Goal: Share content

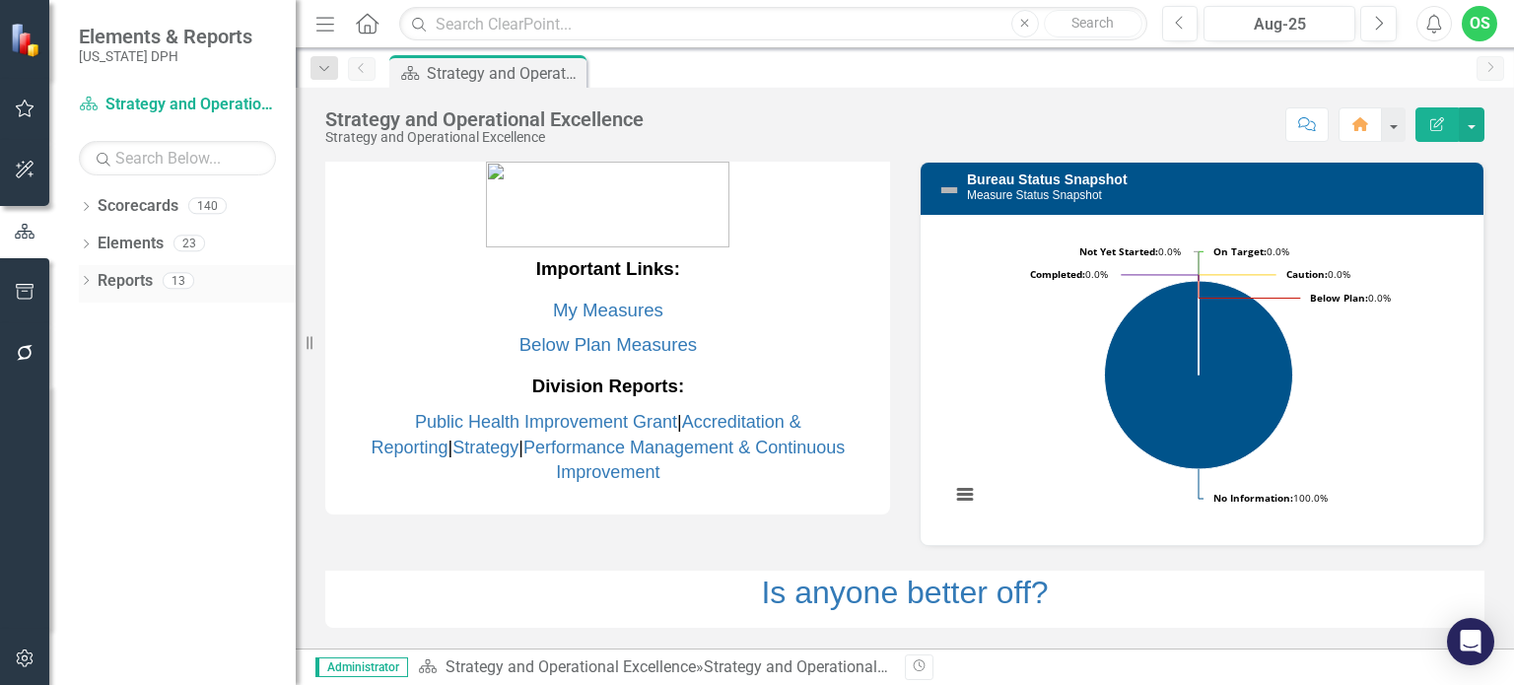
click at [118, 279] on link "Reports" at bounding box center [125, 281] width 55 height 23
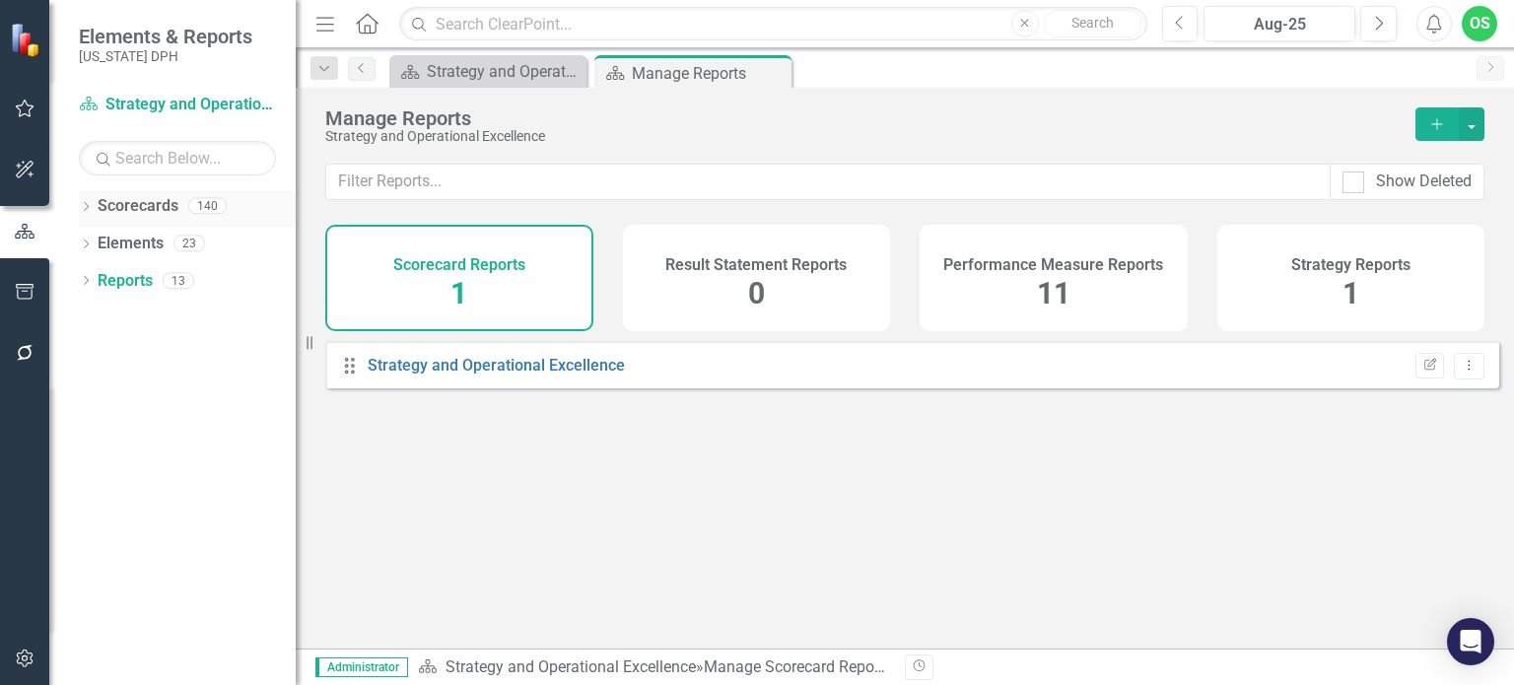
click at [109, 199] on link "Scorecards" at bounding box center [138, 206] width 81 height 23
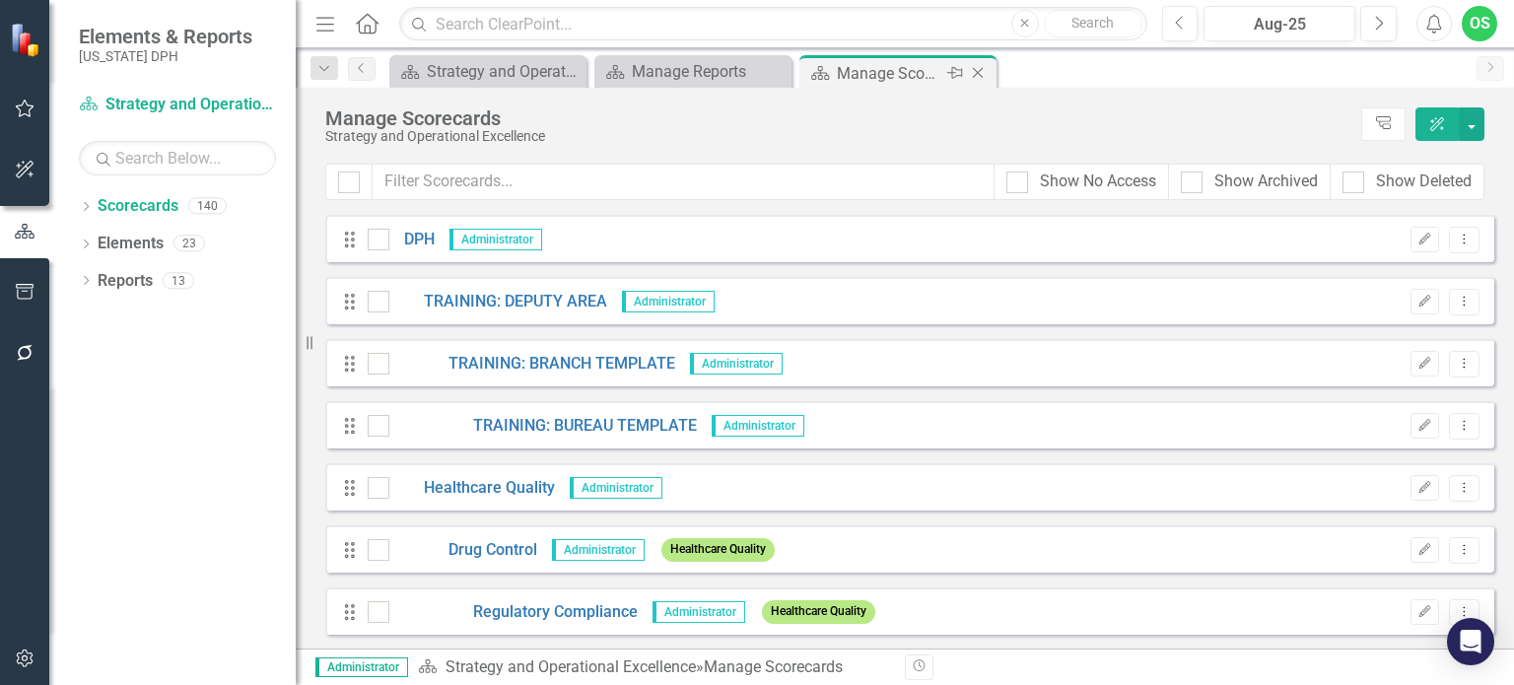
click at [979, 70] on icon at bounding box center [978, 73] width 11 height 11
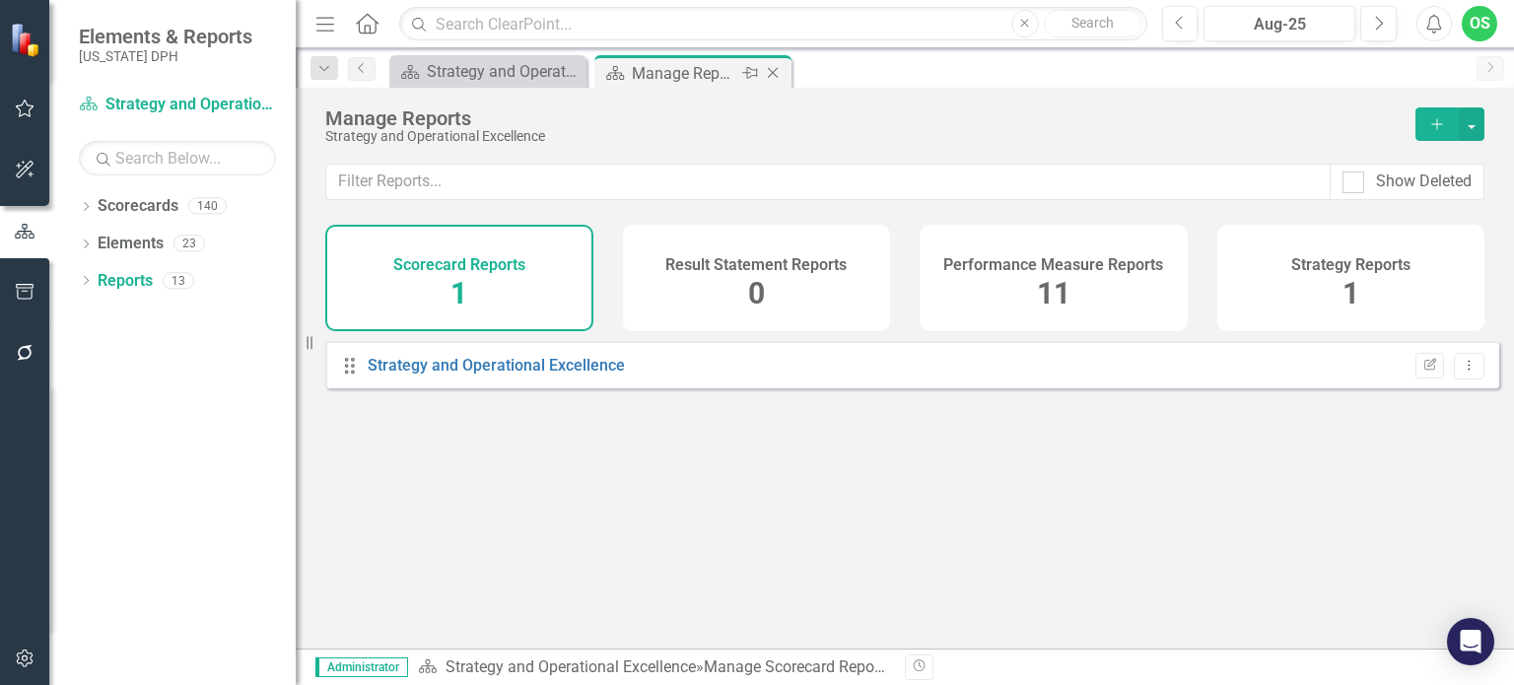
click at [781, 76] on icon "Close" at bounding box center [773, 73] width 20 height 16
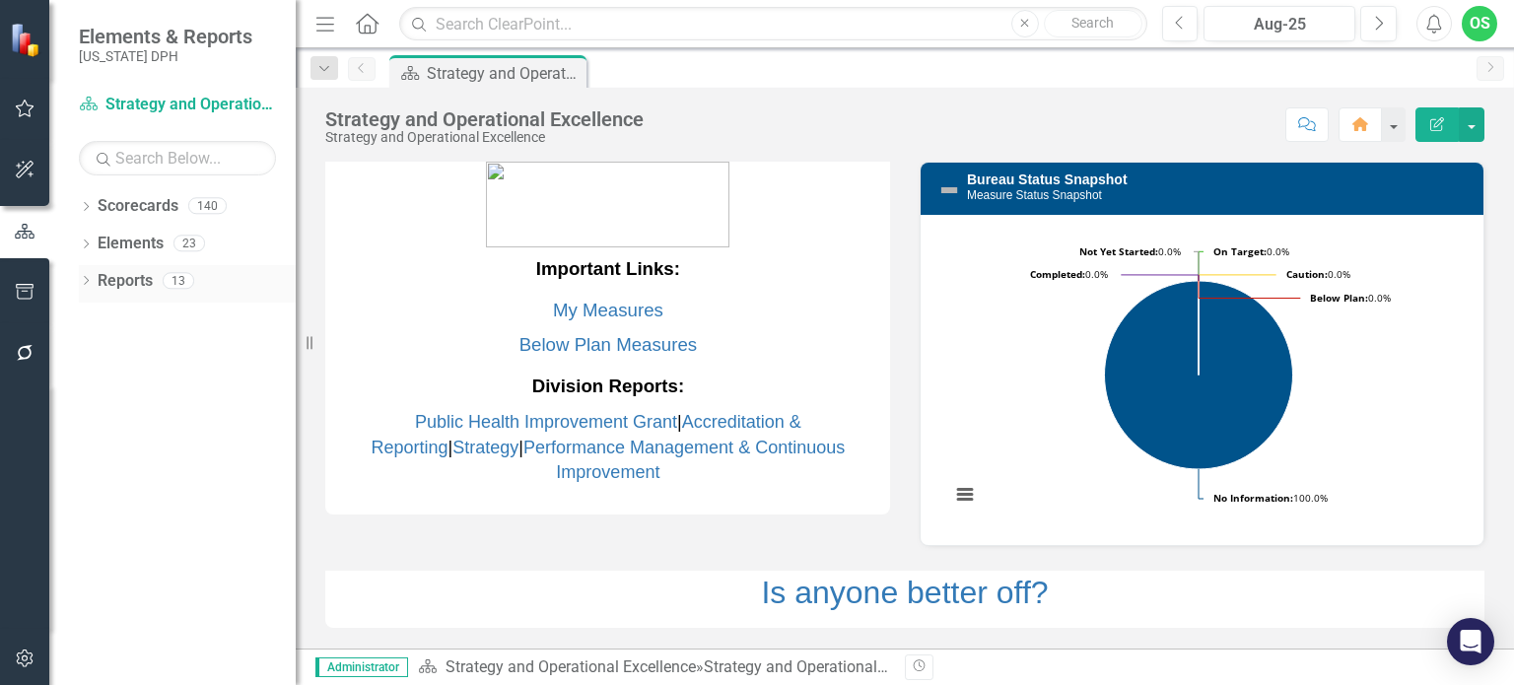
click at [136, 285] on link "Reports" at bounding box center [125, 281] width 55 height 23
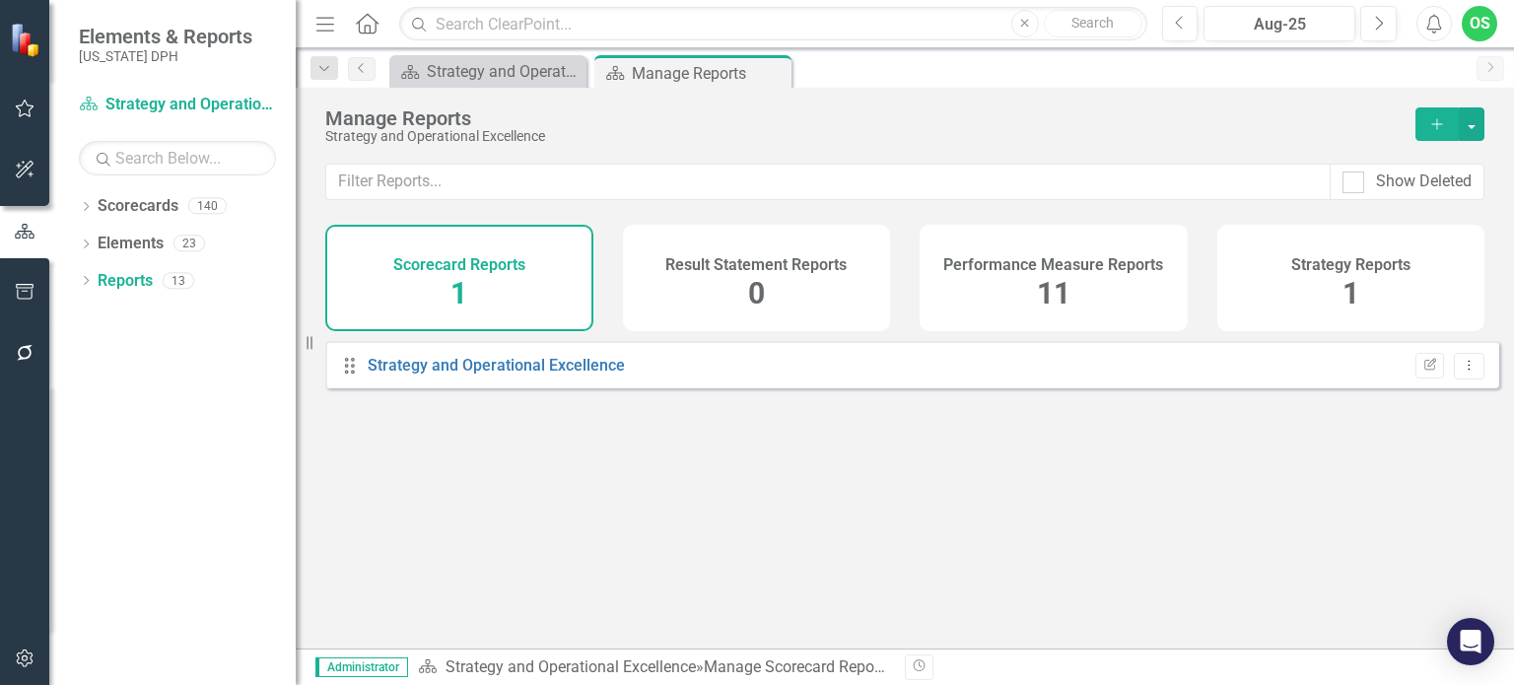
click at [528, 259] on div "Scorecard Reports 1" at bounding box center [459, 278] width 268 height 106
click at [451, 375] on link "Strategy and Operational Excellence" at bounding box center [496, 365] width 257 height 19
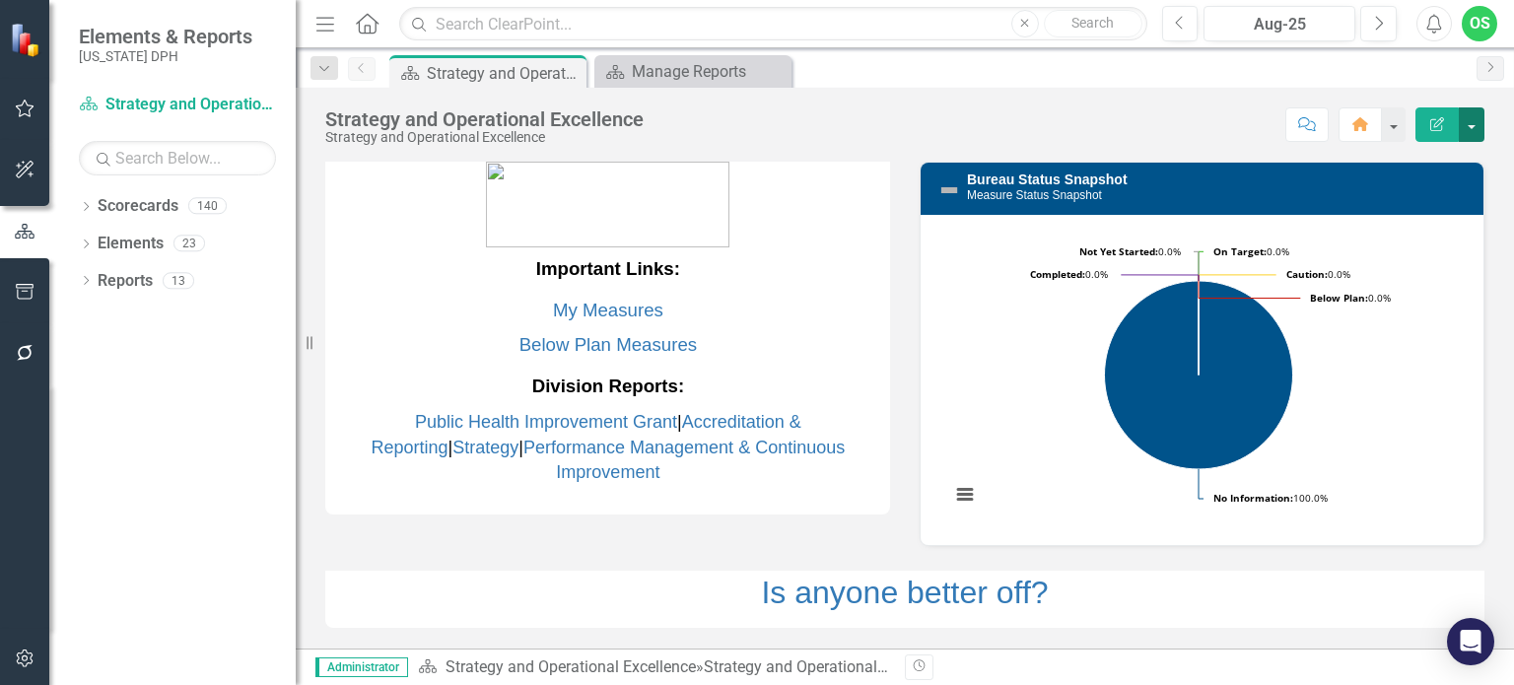
click at [1479, 126] on button "button" at bounding box center [1472, 124] width 26 height 35
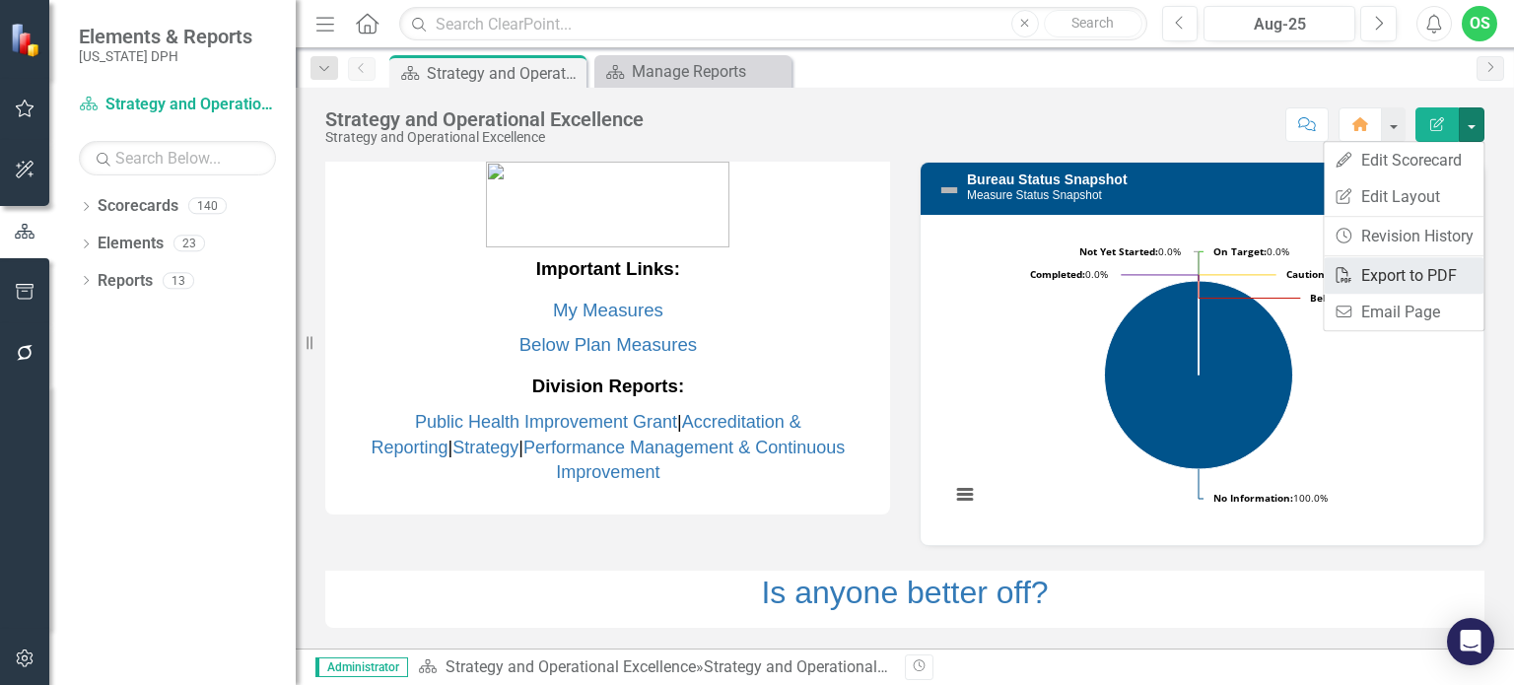
click at [1424, 282] on link "PDF Export to PDF" at bounding box center [1404, 275] width 160 height 36
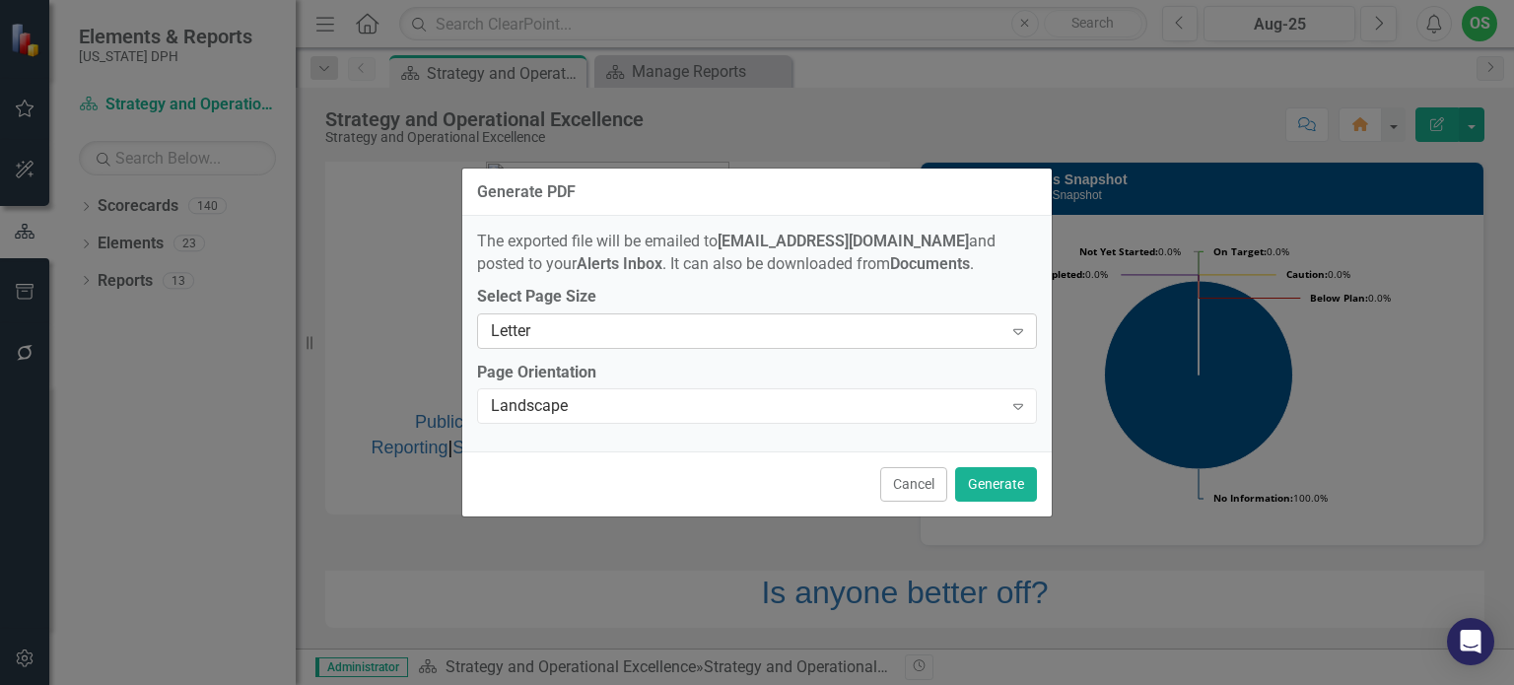
click at [971, 326] on div "Letter" at bounding box center [747, 330] width 512 height 23
click at [978, 425] on div "The exported file will be emailed to [EMAIL_ADDRESS][DOMAIN_NAME] and posted to…" at bounding box center [757, 334] width 590 height 236
click at [978, 420] on div "Landscape Expand" at bounding box center [757, 405] width 560 height 35
click at [1005, 479] on button "Generate" at bounding box center [996, 484] width 82 height 35
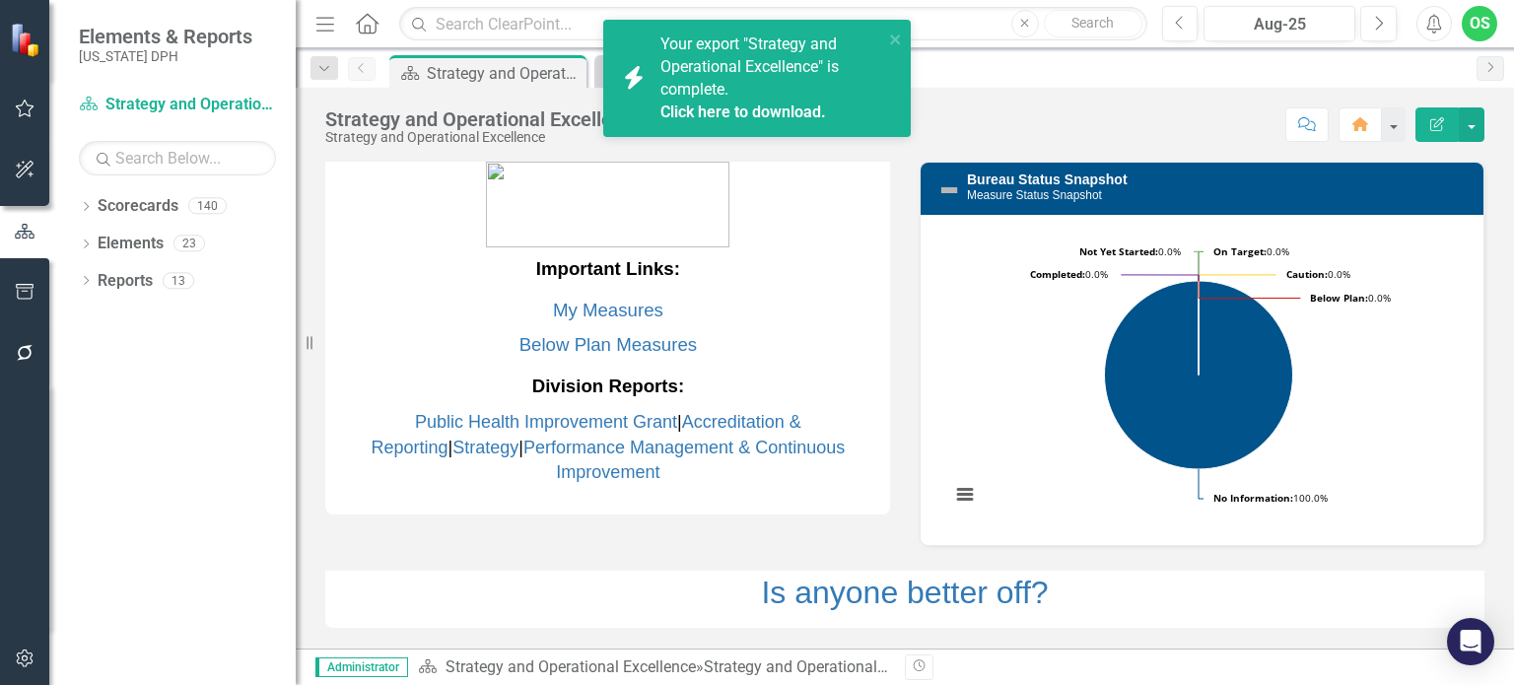
click at [729, 93] on span "Your export "Strategy and Operational Excellence" is complete. Click here to do…" at bounding box center [770, 79] width 218 height 89
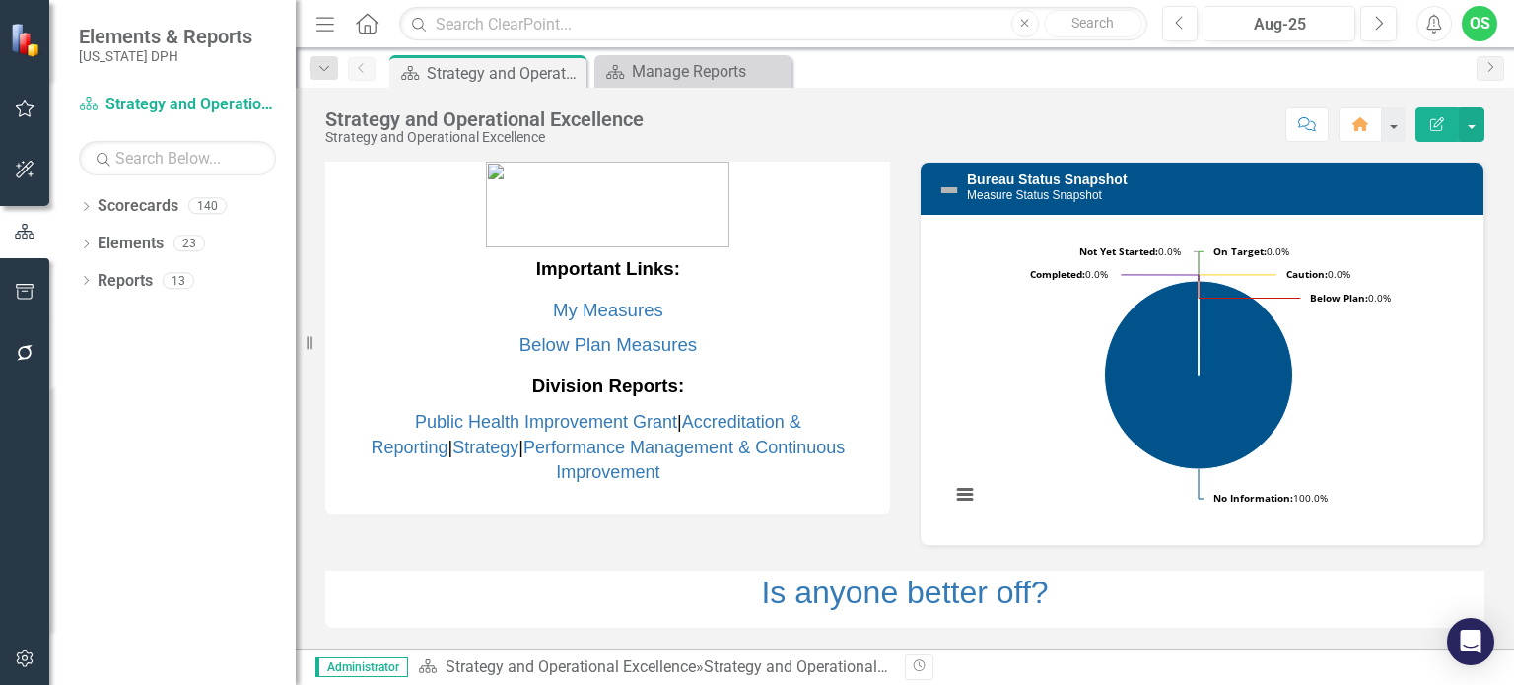
click at [1437, 31] on icon "Alerts" at bounding box center [1434, 24] width 21 height 20
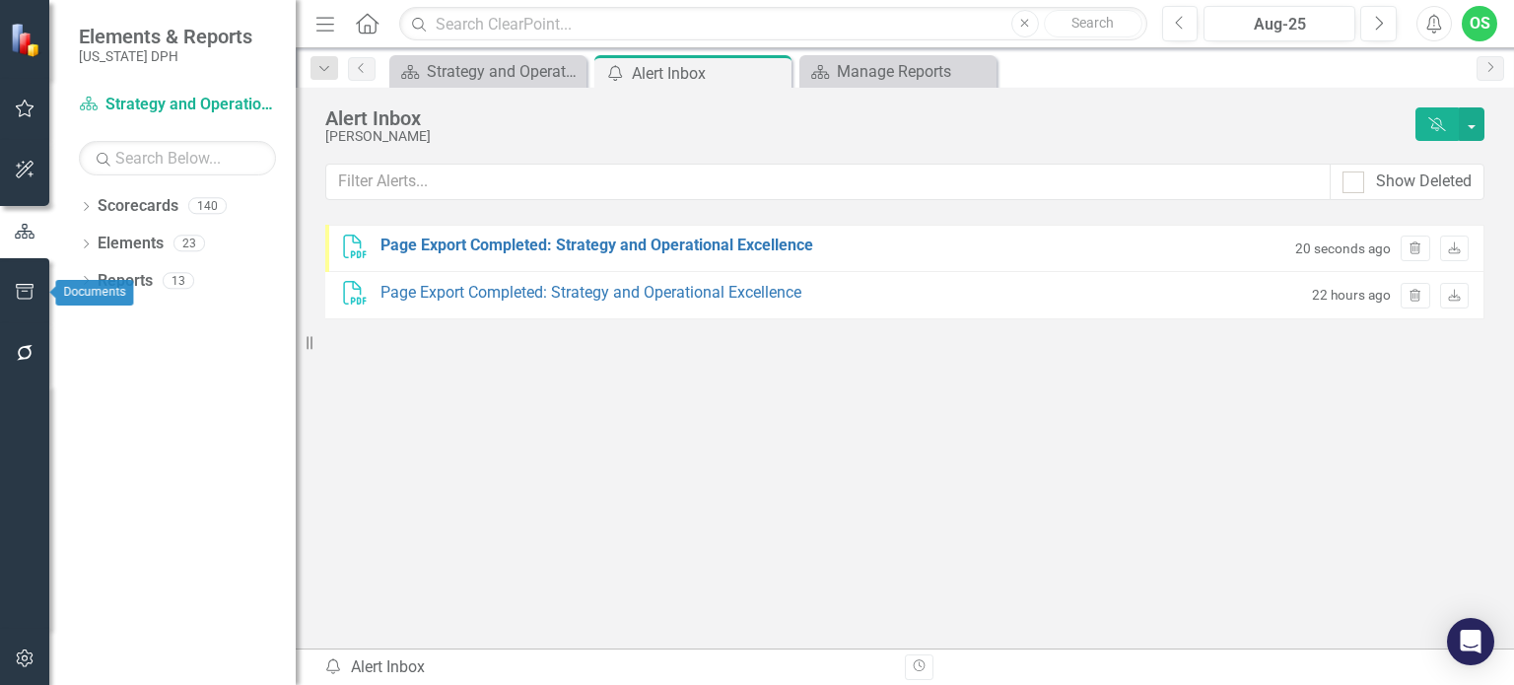
click at [23, 287] on icon "button" at bounding box center [25, 292] width 18 height 16
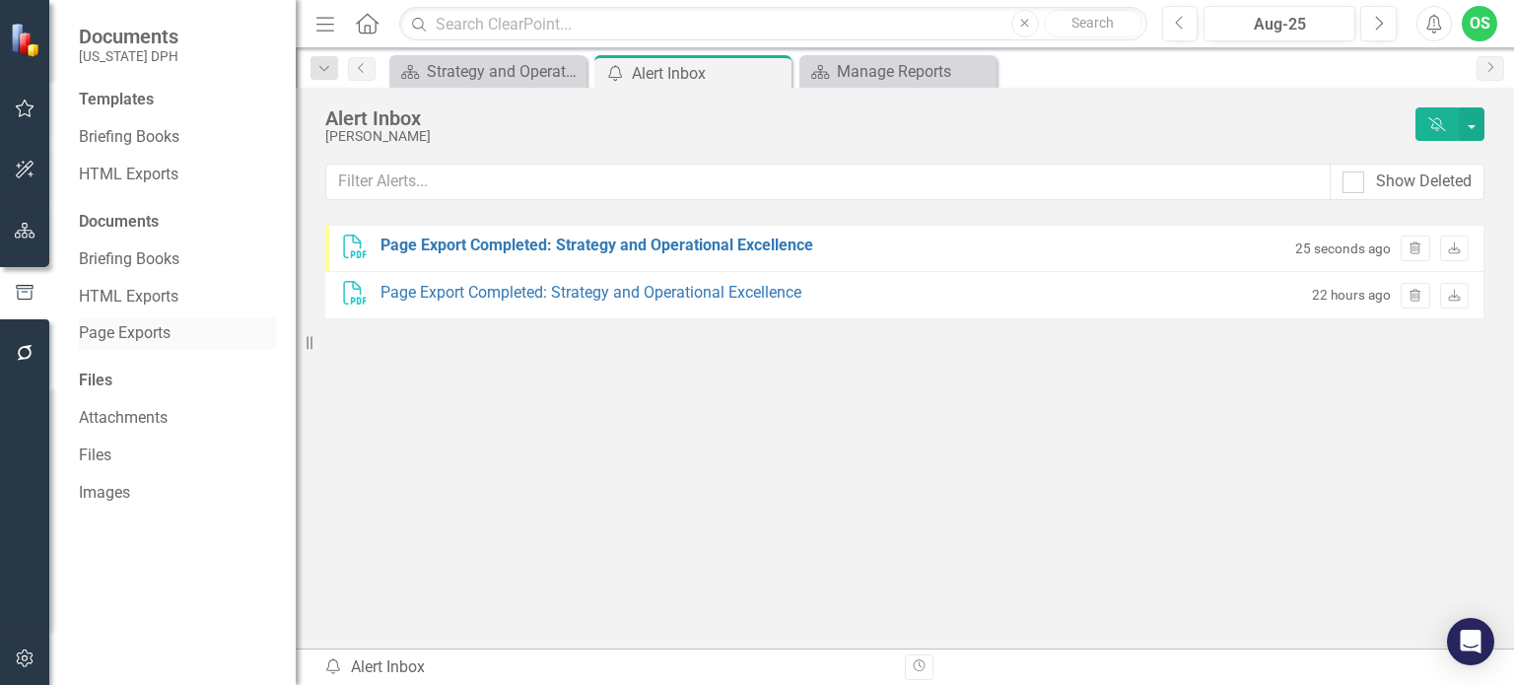
click at [113, 338] on link "Page Exports" at bounding box center [177, 333] width 197 height 23
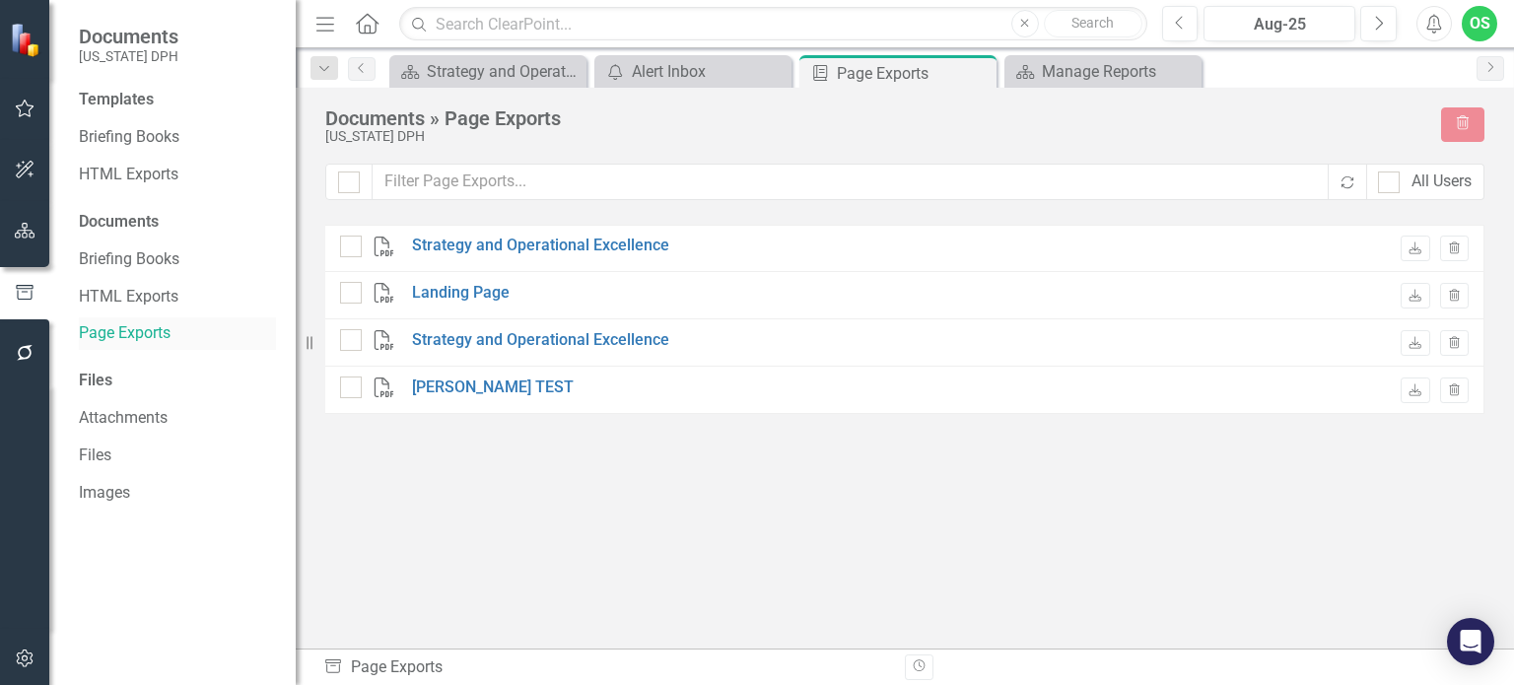
checkbox input "false"
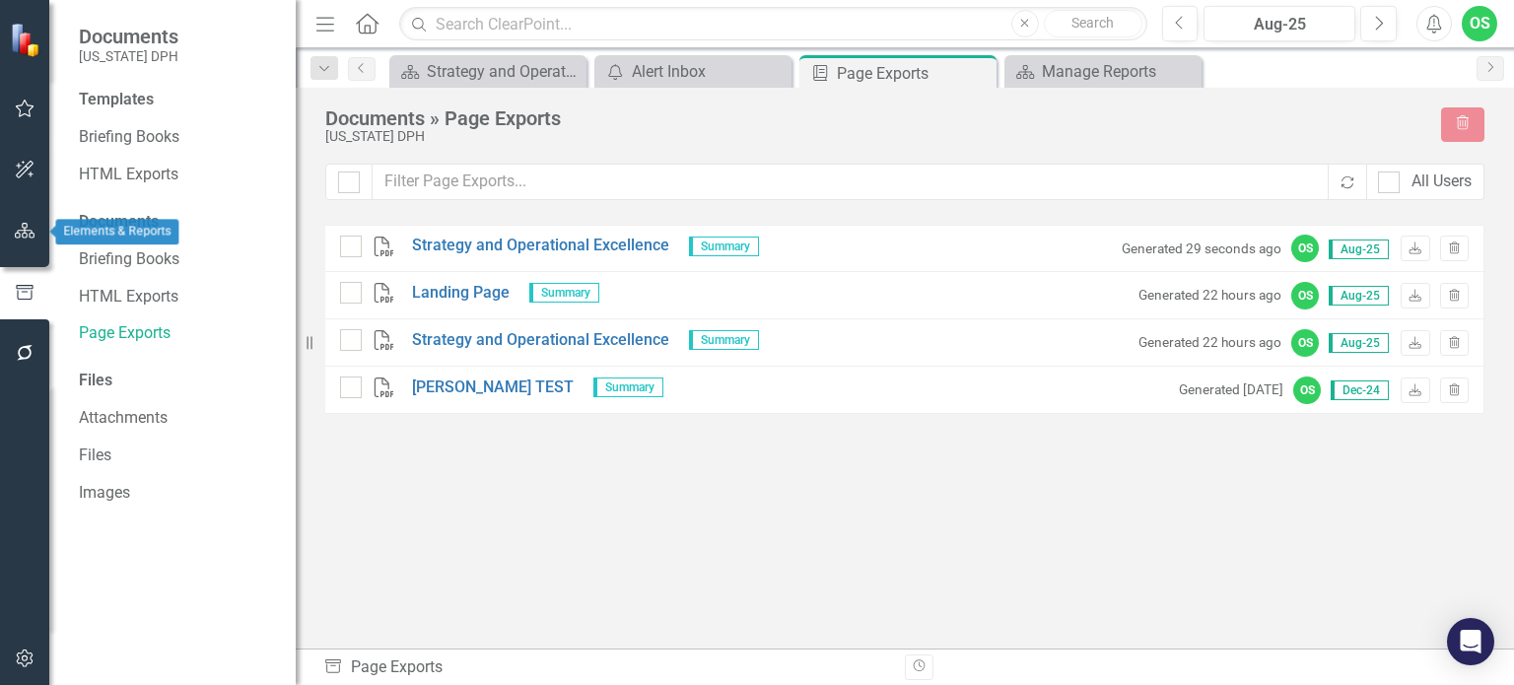
click at [22, 236] on icon "button" at bounding box center [25, 231] width 21 height 16
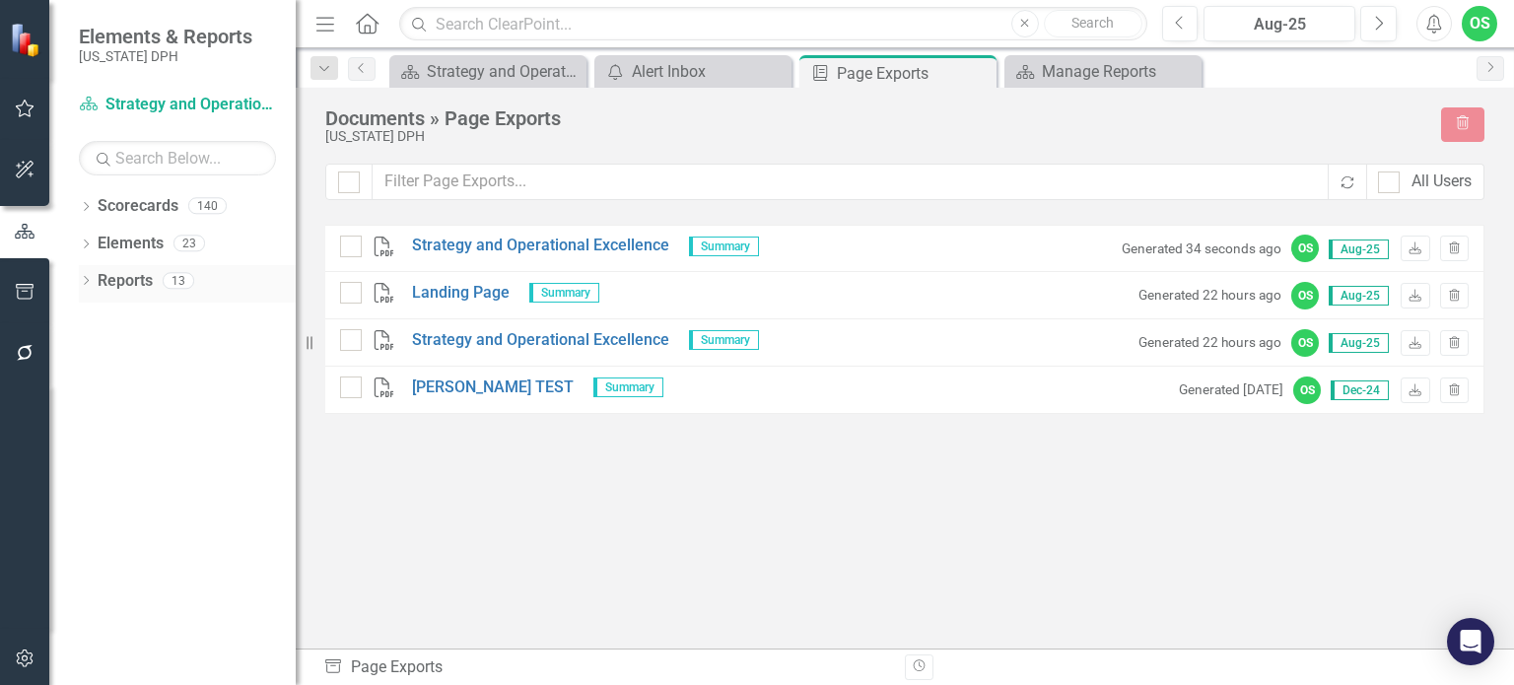
click at [155, 286] on div "Reports 13" at bounding box center [197, 283] width 198 height 37
click at [139, 286] on link "Reports" at bounding box center [125, 281] width 55 height 23
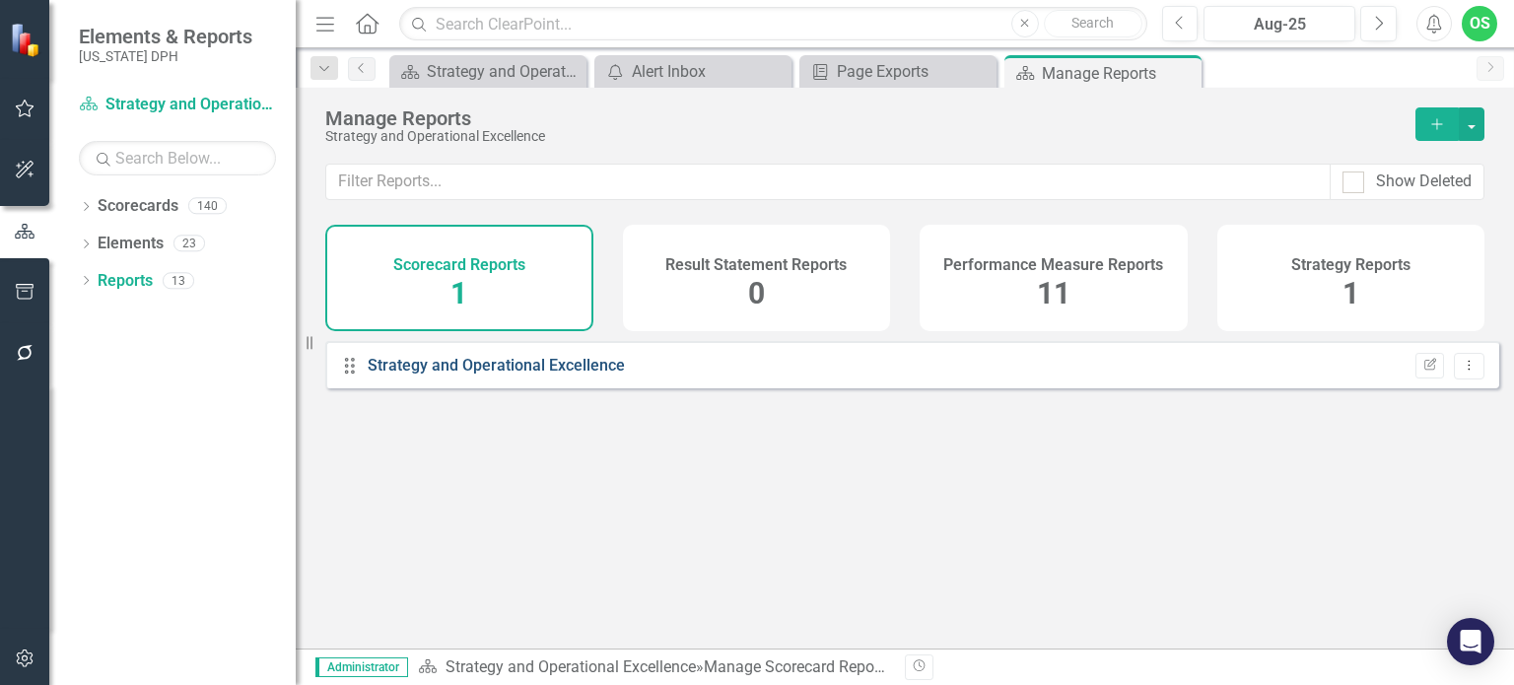
click at [554, 375] on link "Strategy and Operational Excellence" at bounding box center [496, 365] width 257 height 19
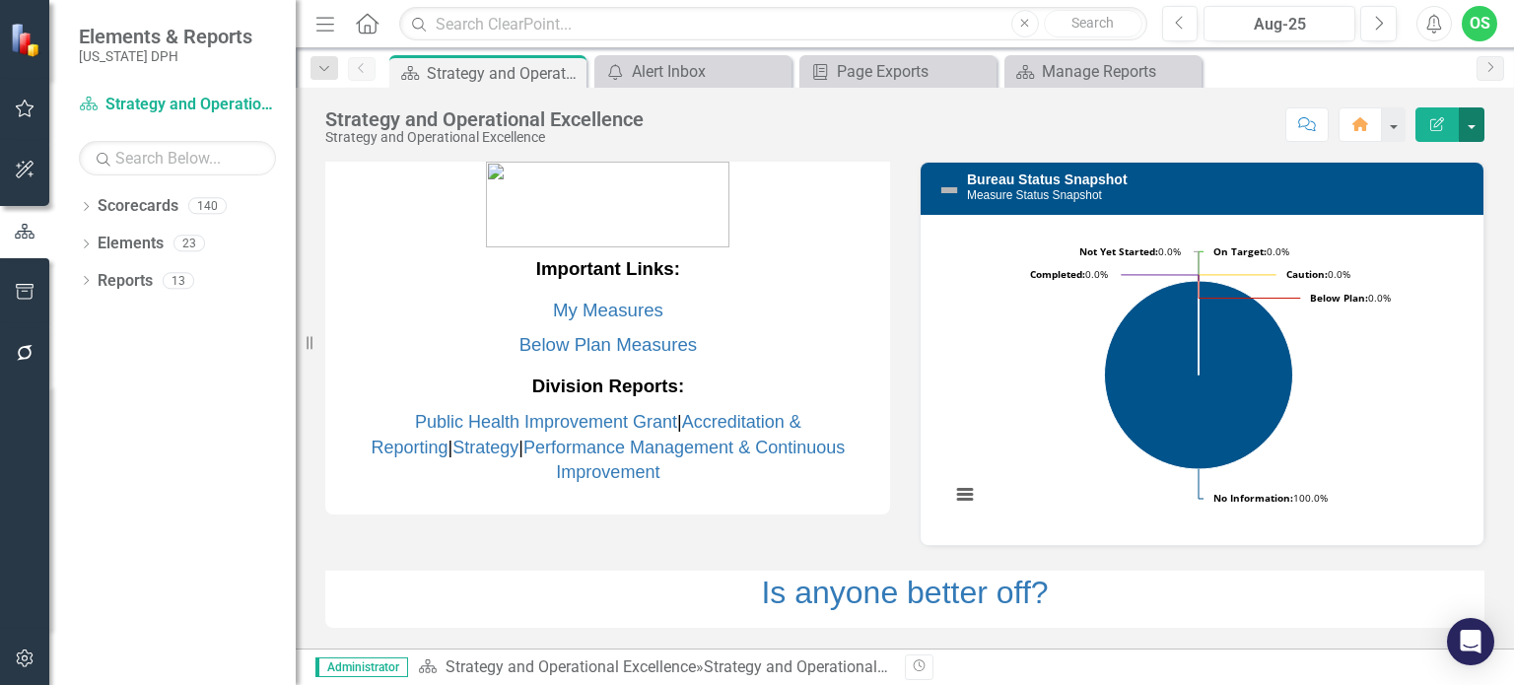
click at [1466, 125] on button "button" at bounding box center [1472, 124] width 26 height 35
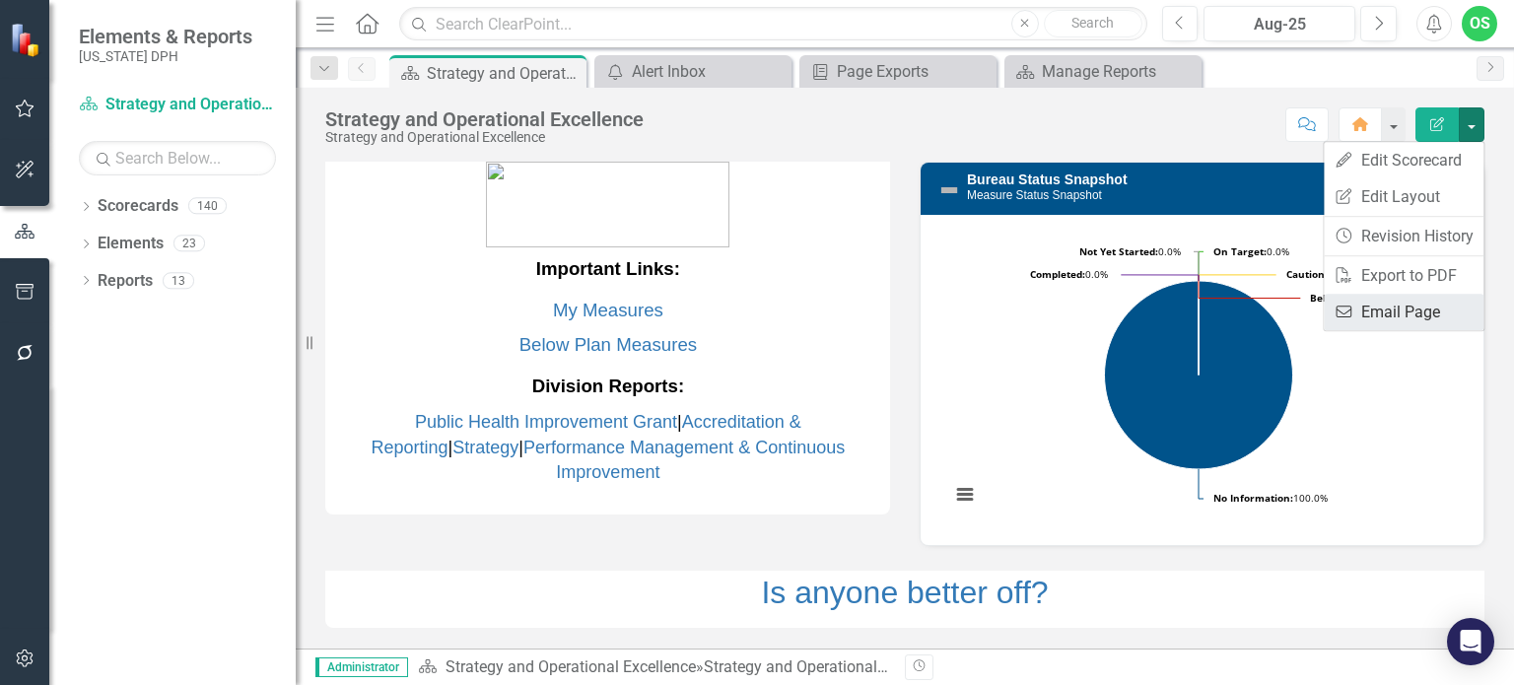
click at [1434, 306] on link "Email Email Page" at bounding box center [1404, 312] width 160 height 36
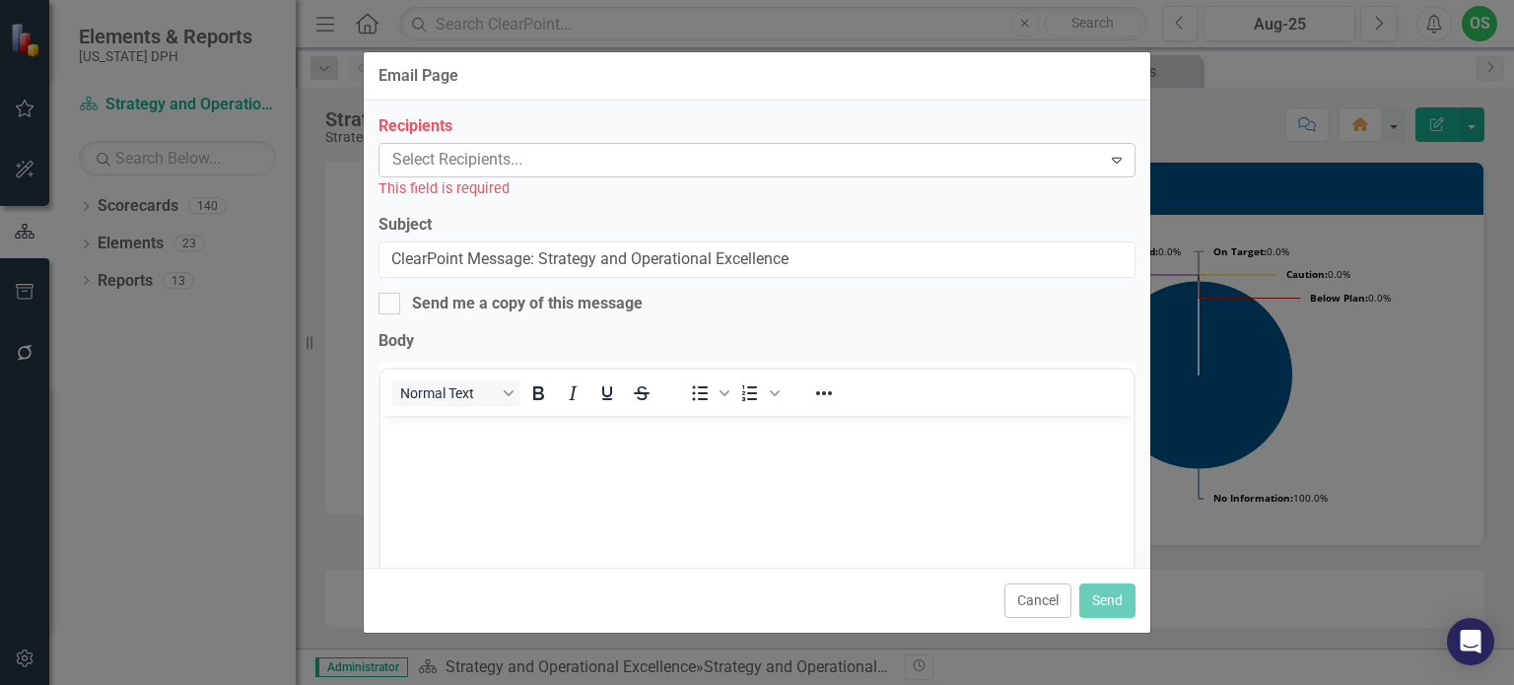
click at [876, 147] on div at bounding box center [743, 160] width 717 height 27
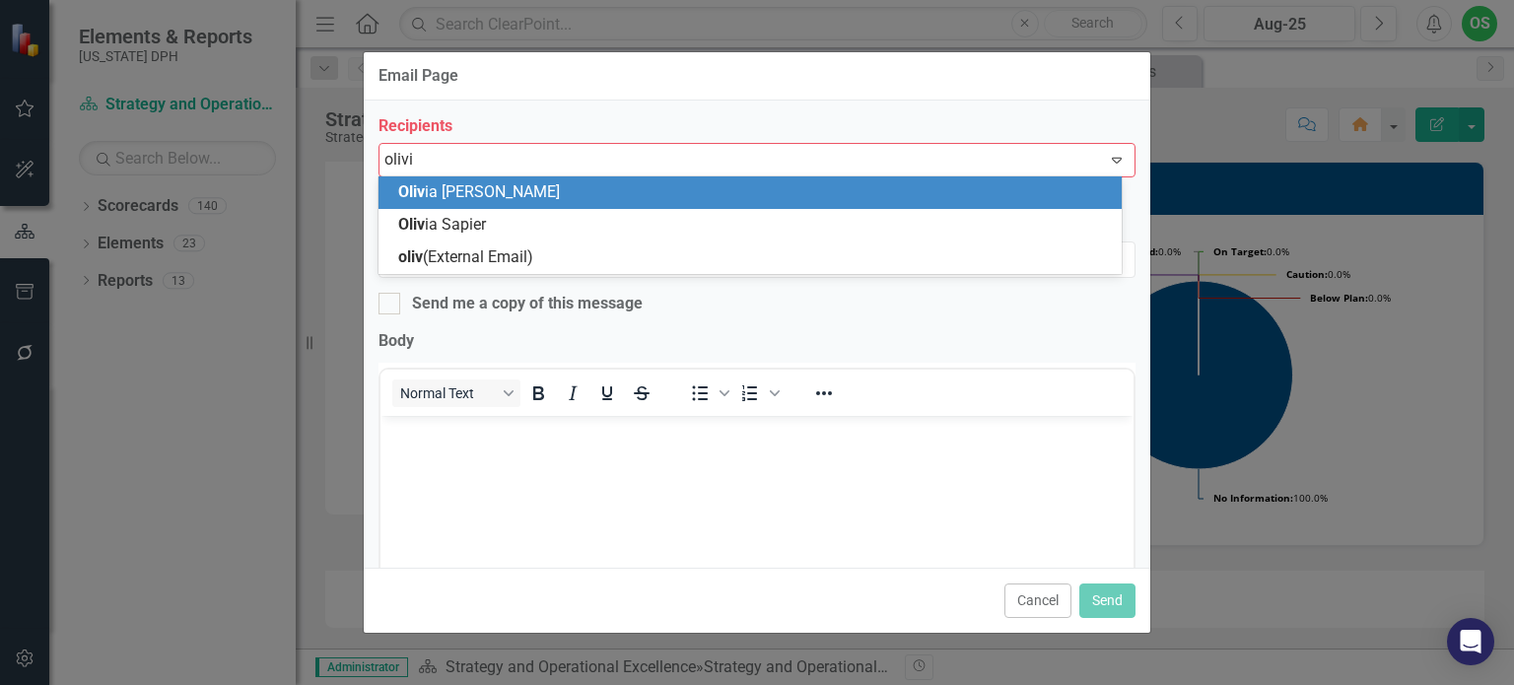
type input "[PERSON_NAME]"
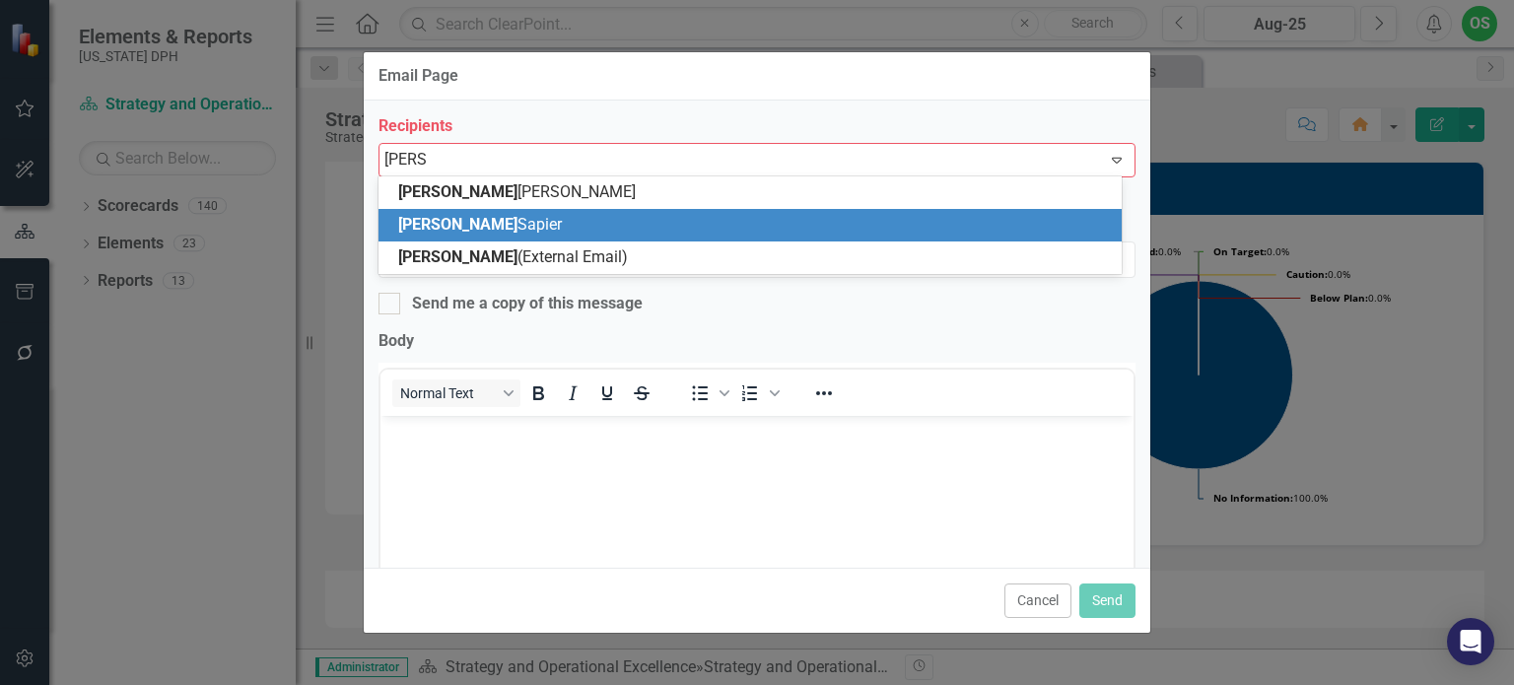
click at [780, 223] on div "[PERSON_NAME]" at bounding box center [754, 225] width 712 height 23
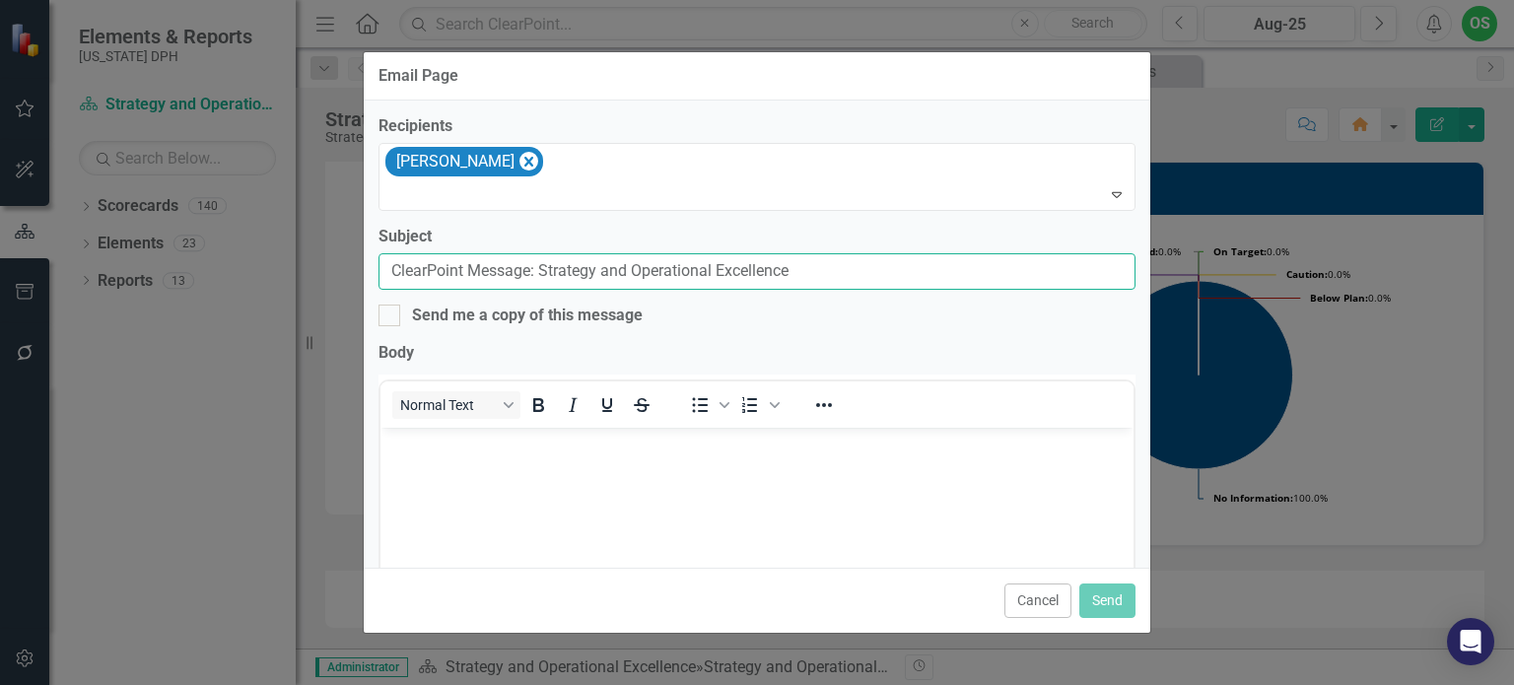
click at [806, 261] on input "ClearPoint Message: Strategy and Operational Excellence" at bounding box center [757, 271] width 757 height 36
click at [383, 316] on div at bounding box center [390, 316] width 22 height 22
click at [383, 316] on input "Send me a copy of this message" at bounding box center [385, 311] width 13 height 13
checkbox input "true"
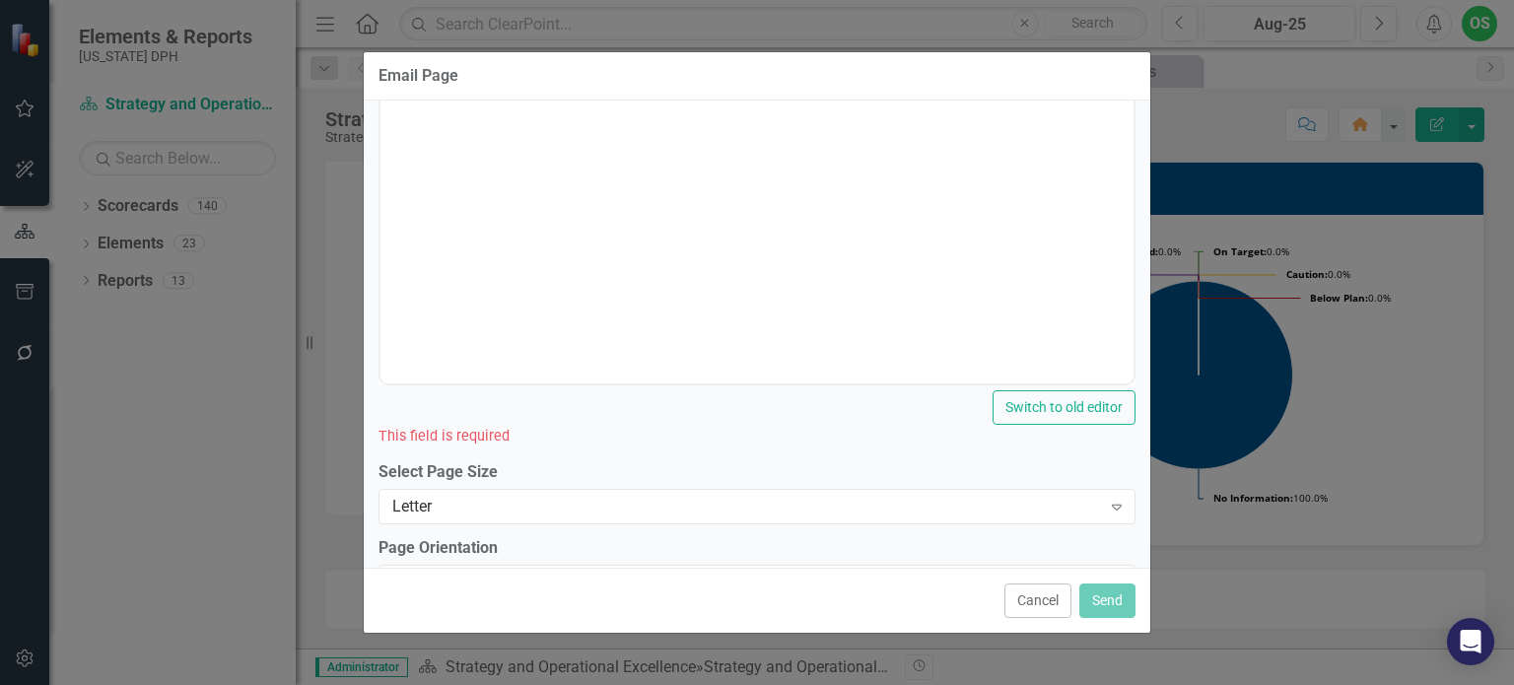
scroll to position [446, 0]
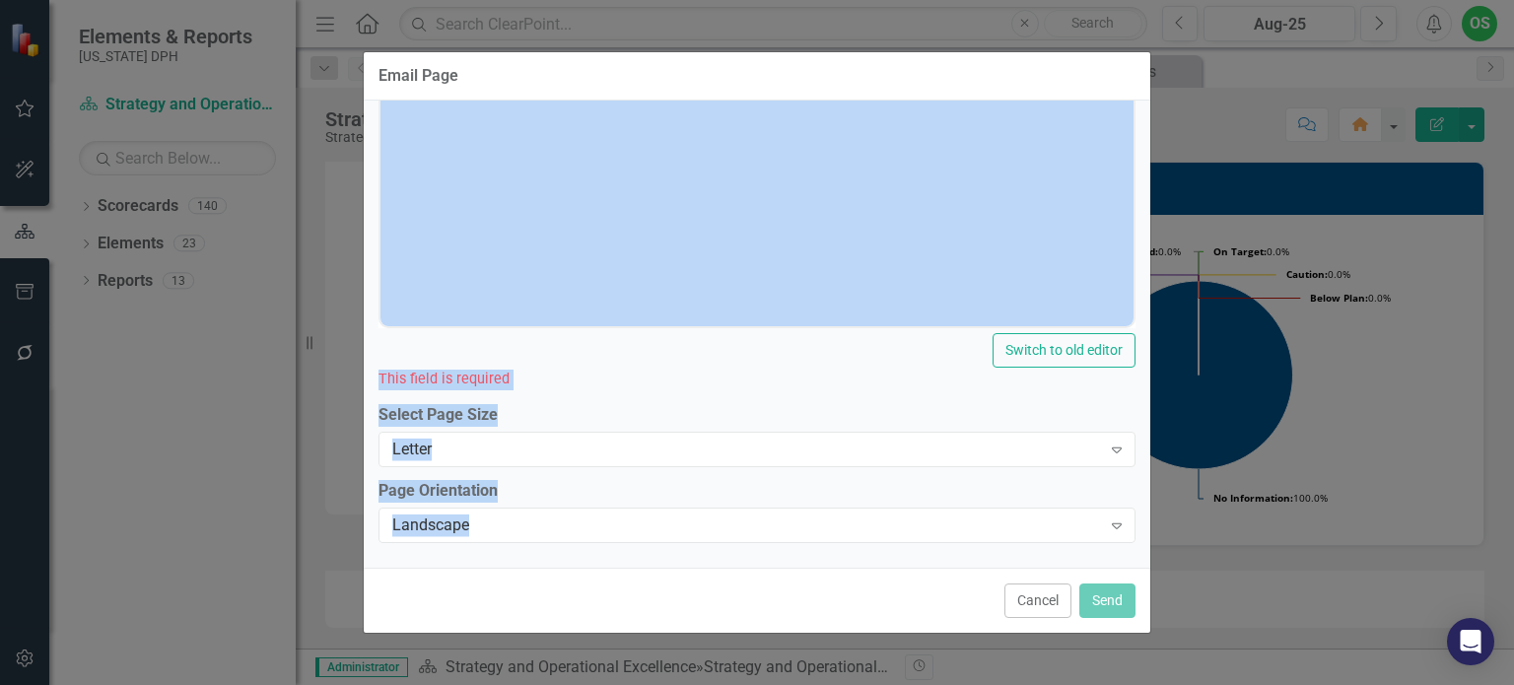
drag, startPoint x: 847, startPoint y: 501, endPoint x: 653, endPoint y: 239, distance: 326.3
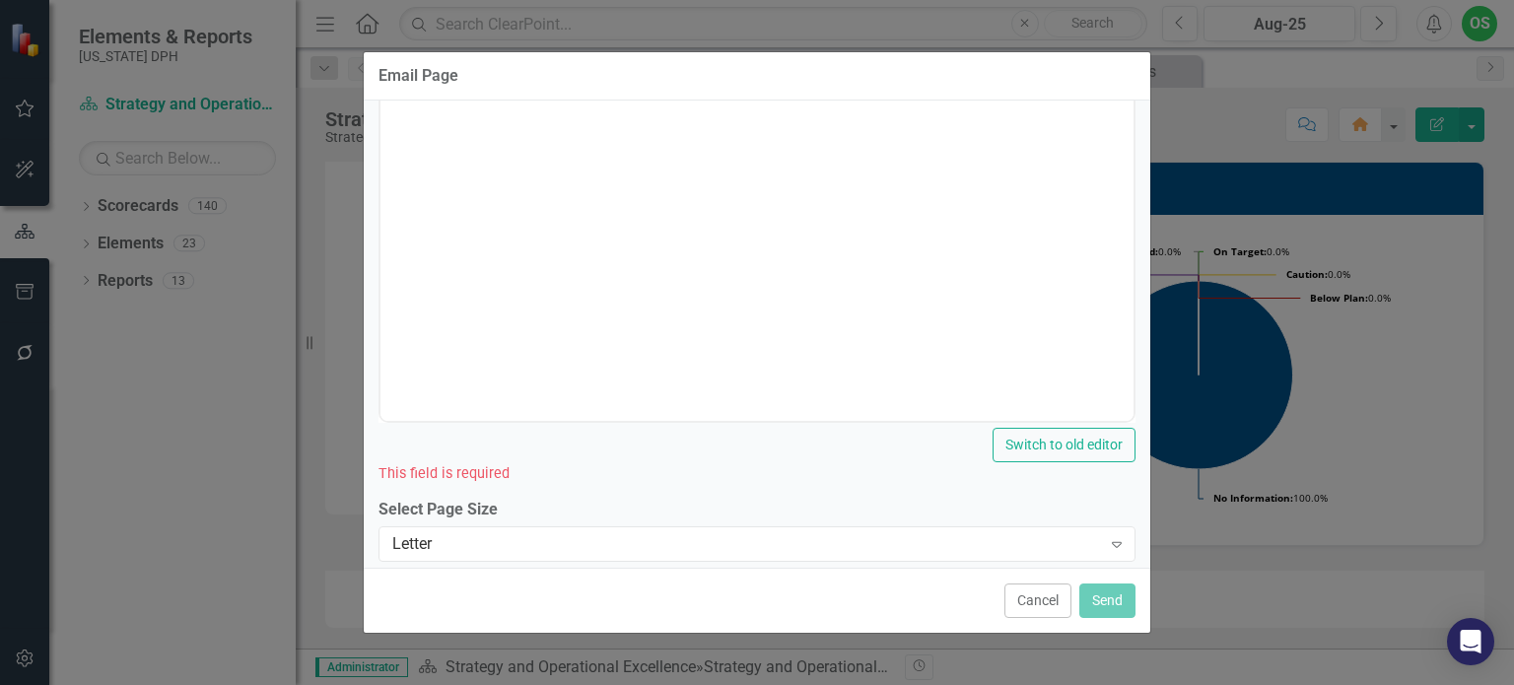
click at [653, 238] on body "Rich Text Area. Press ALT-0 for help." at bounding box center [757, 224] width 753 height 296
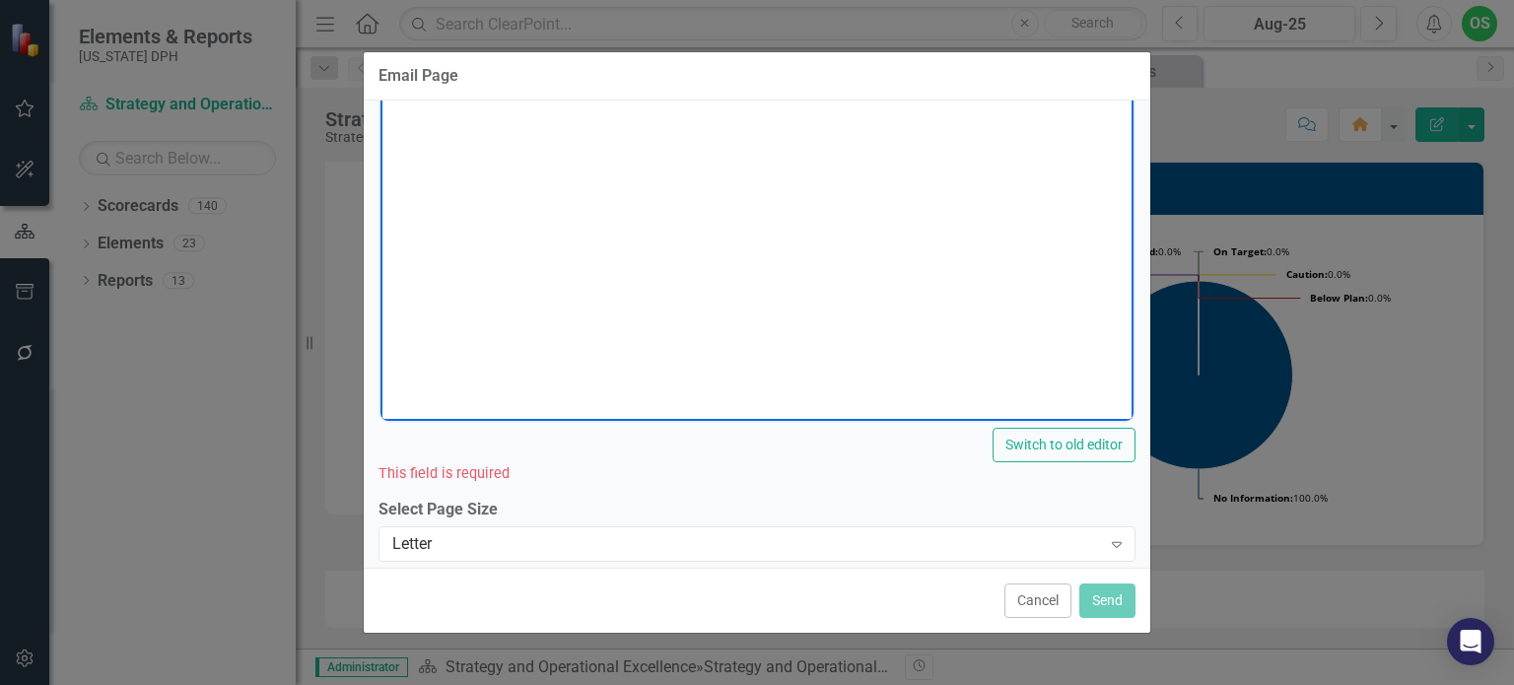
click at [653, 238] on body "Rich Text Area. Press ALT-0 for help." at bounding box center [757, 224] width 753 height 296
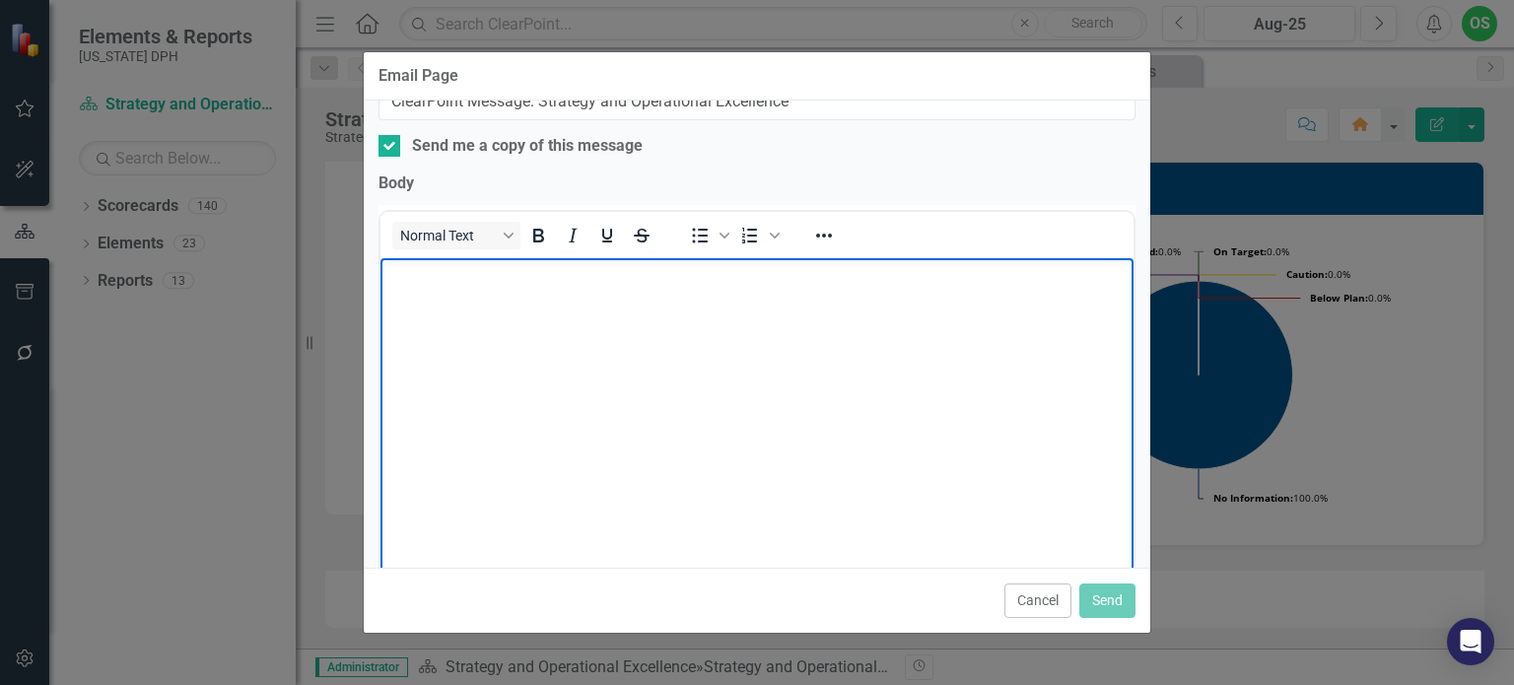
scroll to position [129, 0]
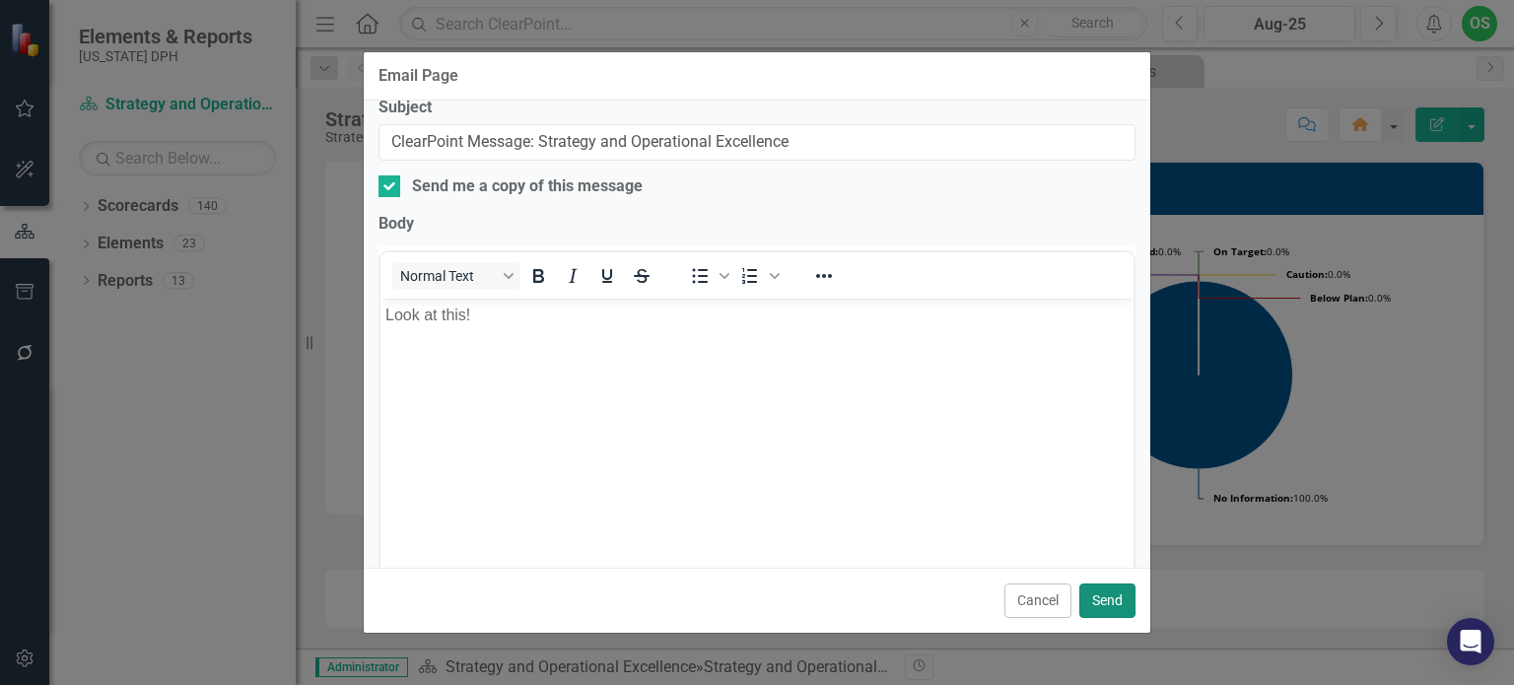
click at [1127, 611] on button "Send" at bounding box center [1108, 601] width 56 height 35
